Goal: Navigation & Orientation: Find specific page/section

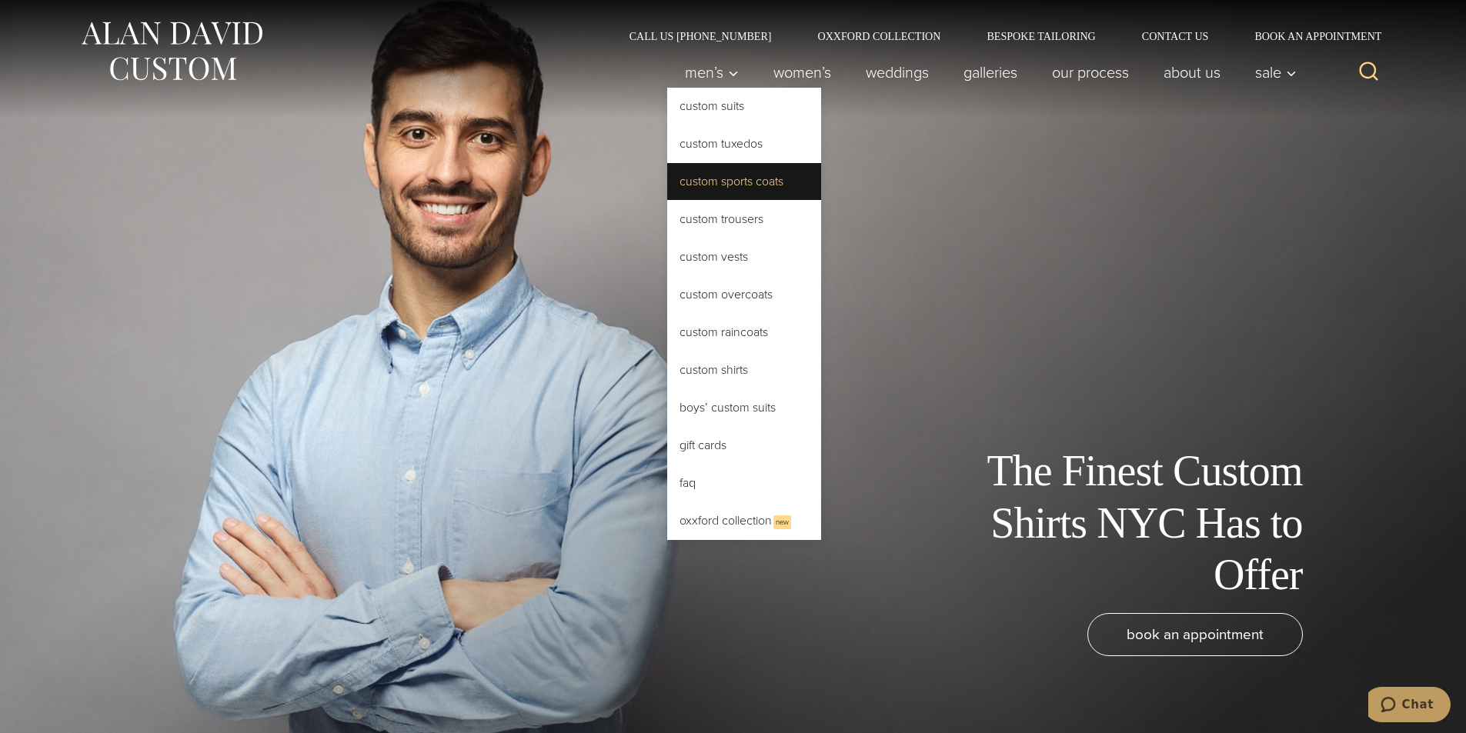
click at [699, 179] on link "Custom Sports Coats" at bounding box center [744, 181] width 154 height 37
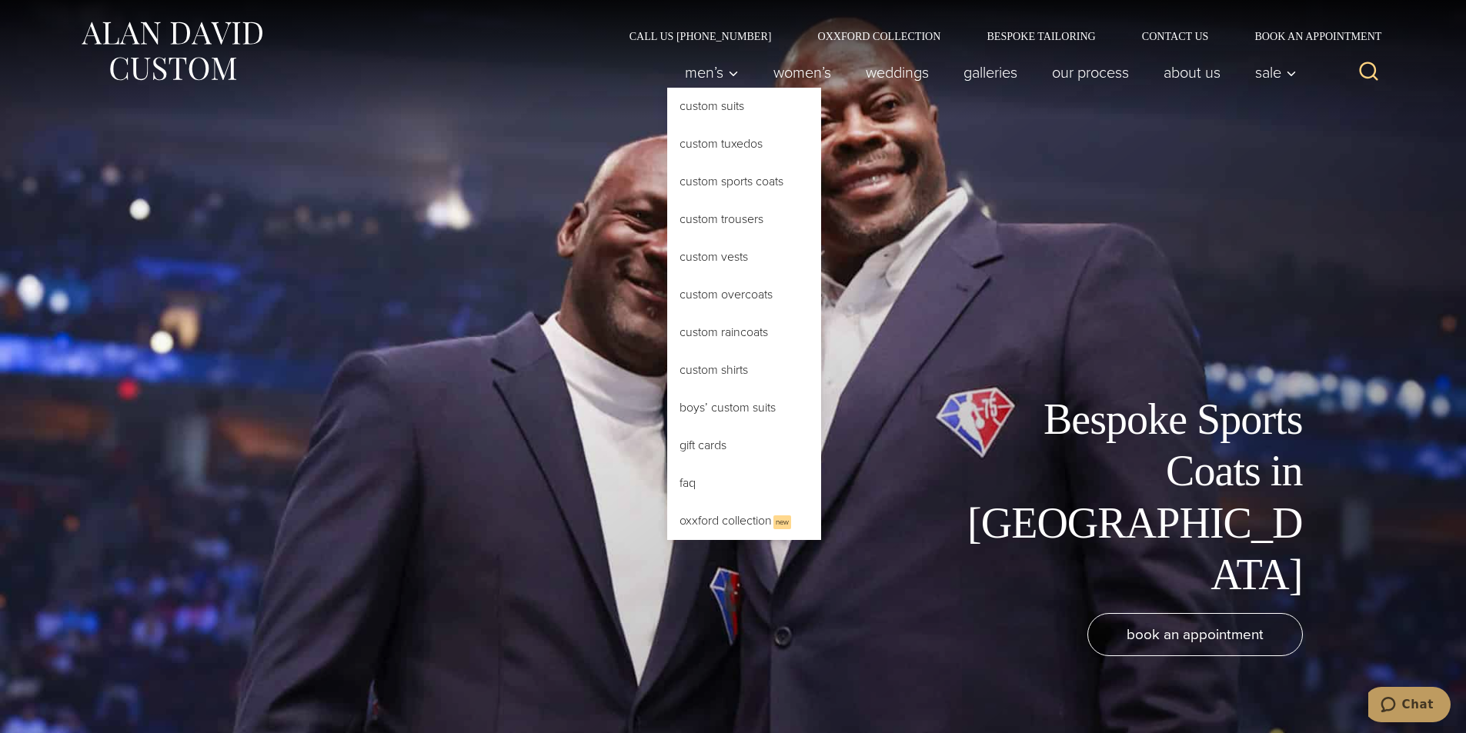
click at [724, 179] on link "Custom Sports Coats" at bounding box center [744, 181] width 154 height 37
click at [715, 175] on link "Custom Sports Coats" at bounding box center [744, 181] width 154 height 37
click at [720, 178] on link "Custom Sports Coats" at bounding box center [744, 181] width 154 height 37
